Goal: Task Accomplishment & Management: Manage account settings

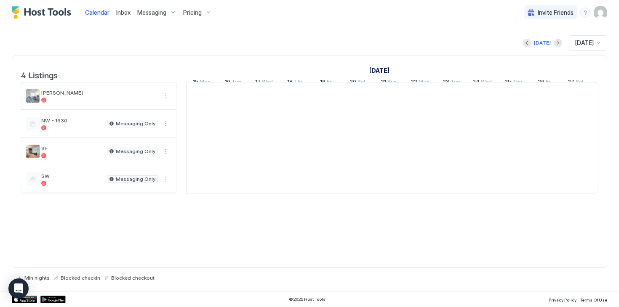
scroll to position [0, 468]
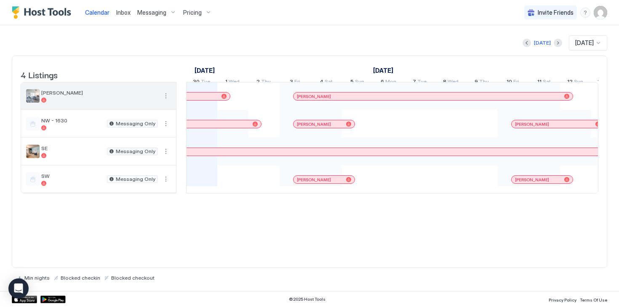
click at [124, 96] on span "[PERSON_NAME]" at bounding box center [99, 93] width 116 height 6
click at [167, 101] on button "More options" at bounding box center [166, 96] width 10 height 10
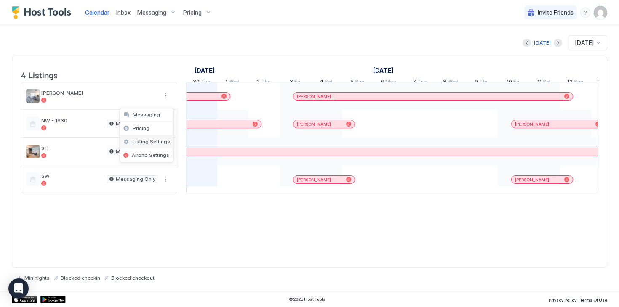
click at [155, 141] on span "Listing Settings" at bounding box center [151, 142] width 37 height 6
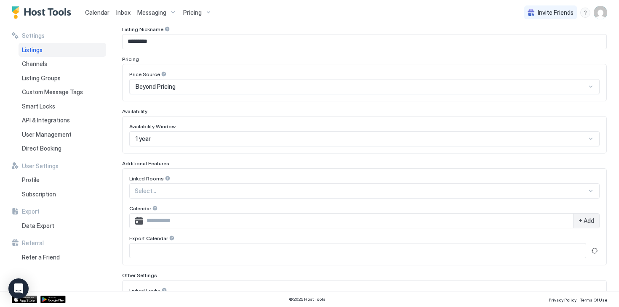
scroll to position [179, 0]
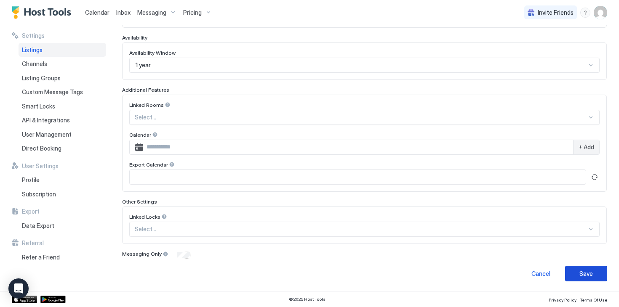
click at [584, 273] on div "Save" at bounding box center [585, 273] width 13 height 9
